Goal: Go to known website: Go to known website

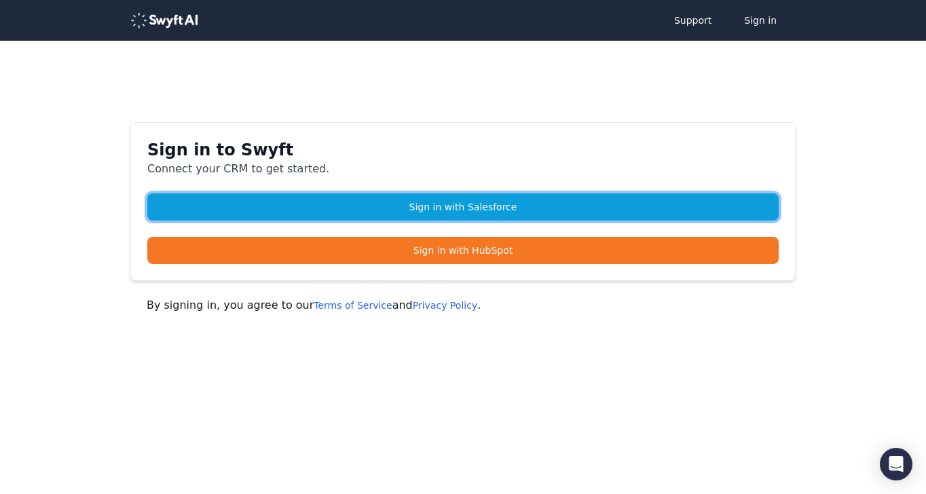
click at [519, 204] on link "Sign in with Salesforce" at bounding box center [462, 206] width 631 height 27
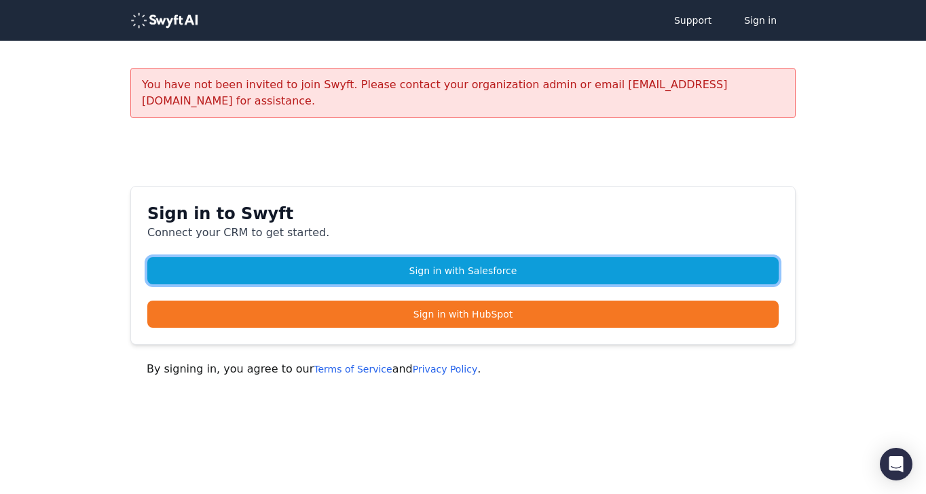
click at [515, 257] on link "Sign in with Salesforce" at bounding box center [462, 270] width 631 height 27
click at [495, 257] on link "Sign in with Salesforce" at bounding box center [462, 270] width 631 height 27
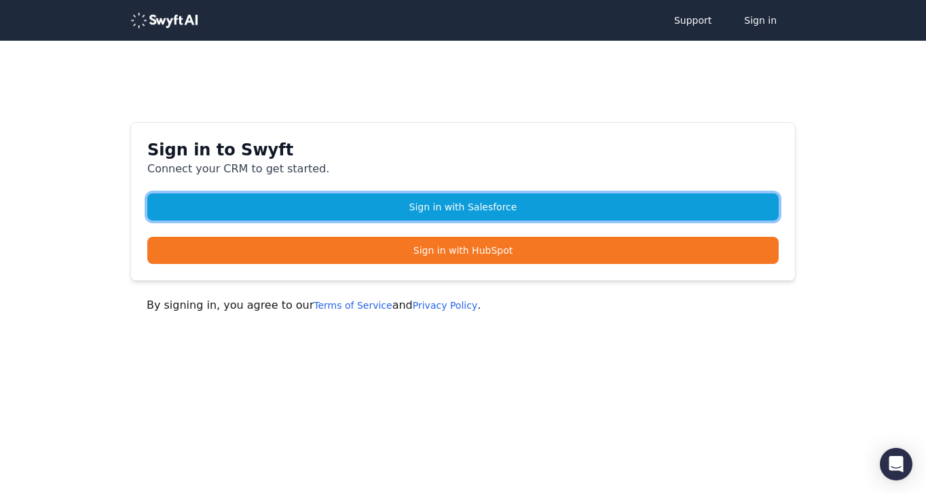
click at [480, 210] on link "Sign in with Salesforce" at bounding box center [462, 206] width 631 height 27
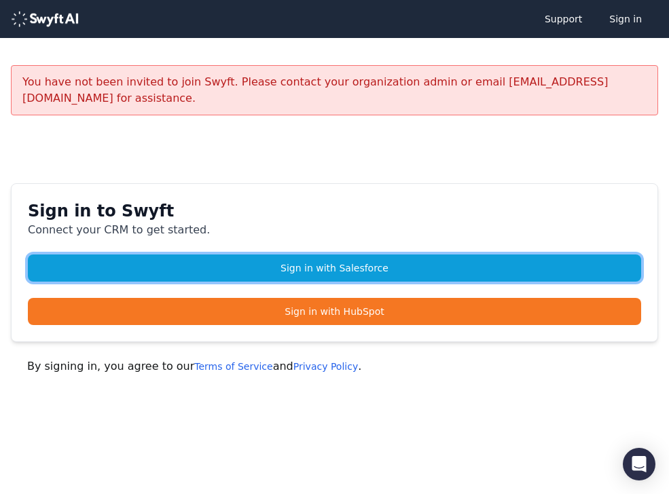
click at [553, 257] on link "Sign in with Salesforce" at bounding box center [334, 268] width 613 height 27
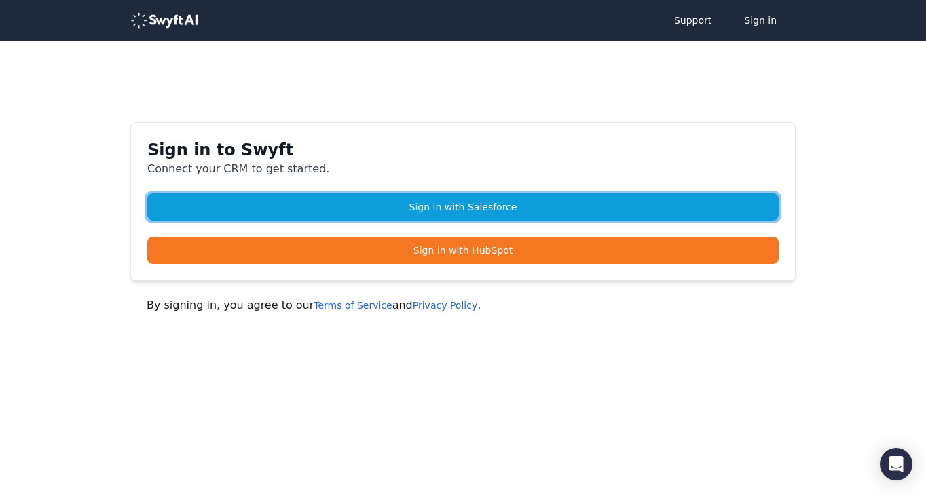
click at [442, 204] on link "Sign in with Salesforce" at bounding box center [462, 206] width 631 height 27
